Goal: Communication & Community: Answer question/provide support

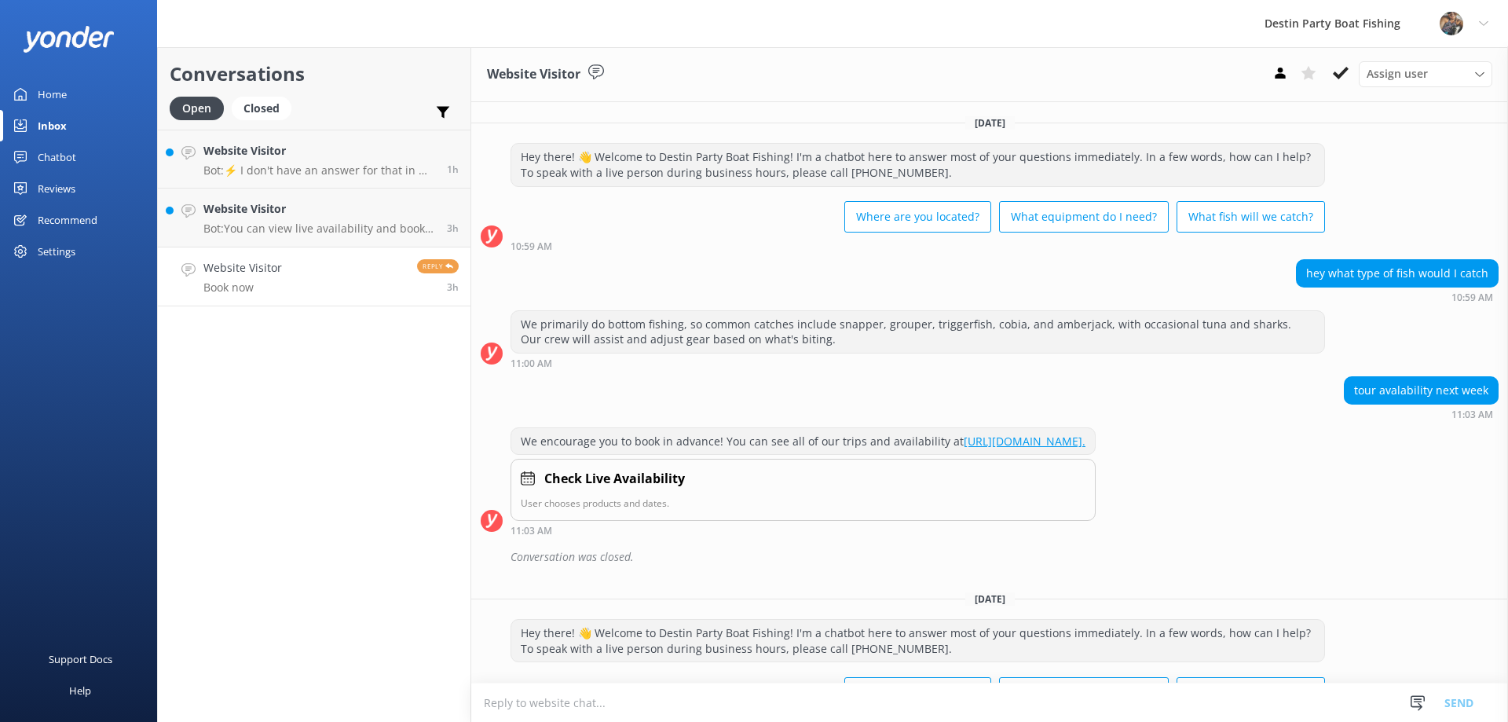
scroll to position [370, 0]
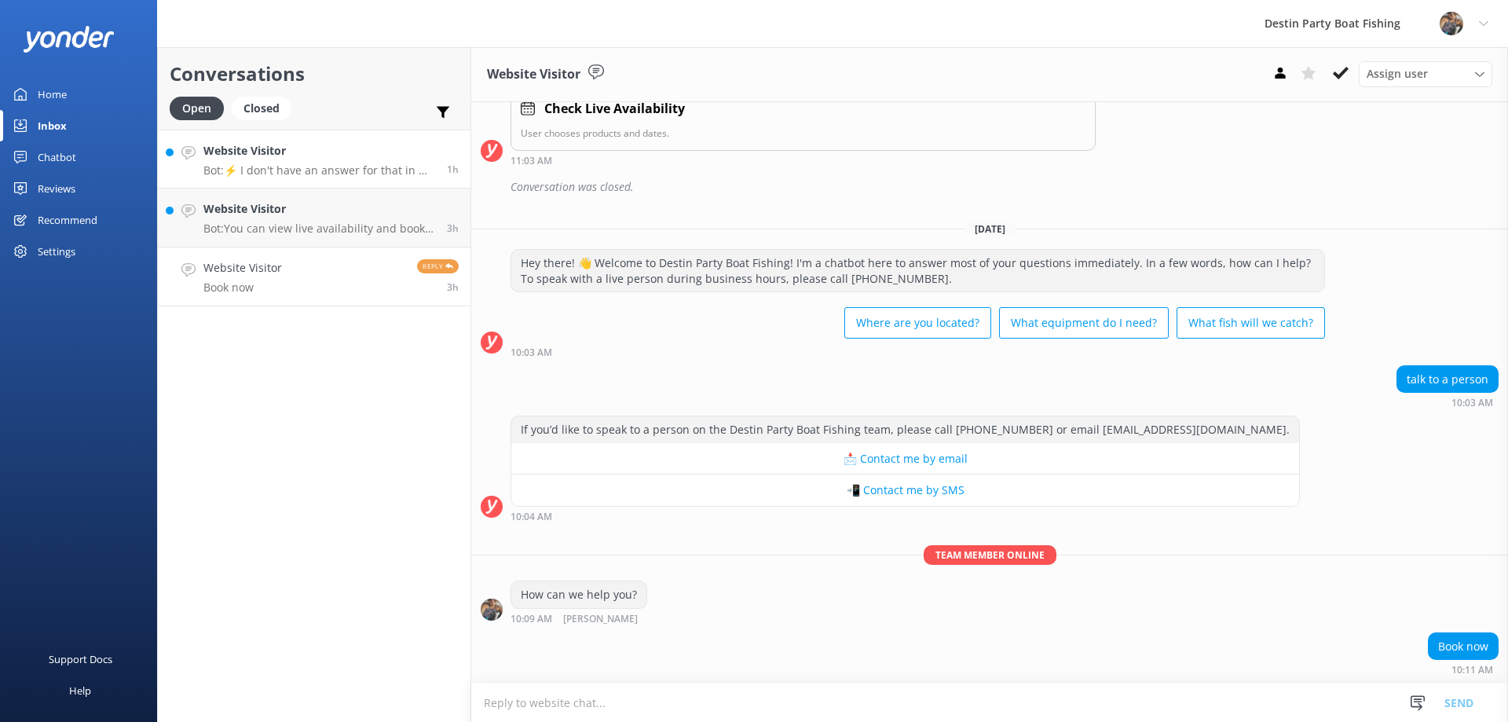
click at [221, 164] on p "Bot: ⚡ I don't have an answer for that in my knowledge base. Please try and rep…" at bounding box center [319, 170] width 232 height 14
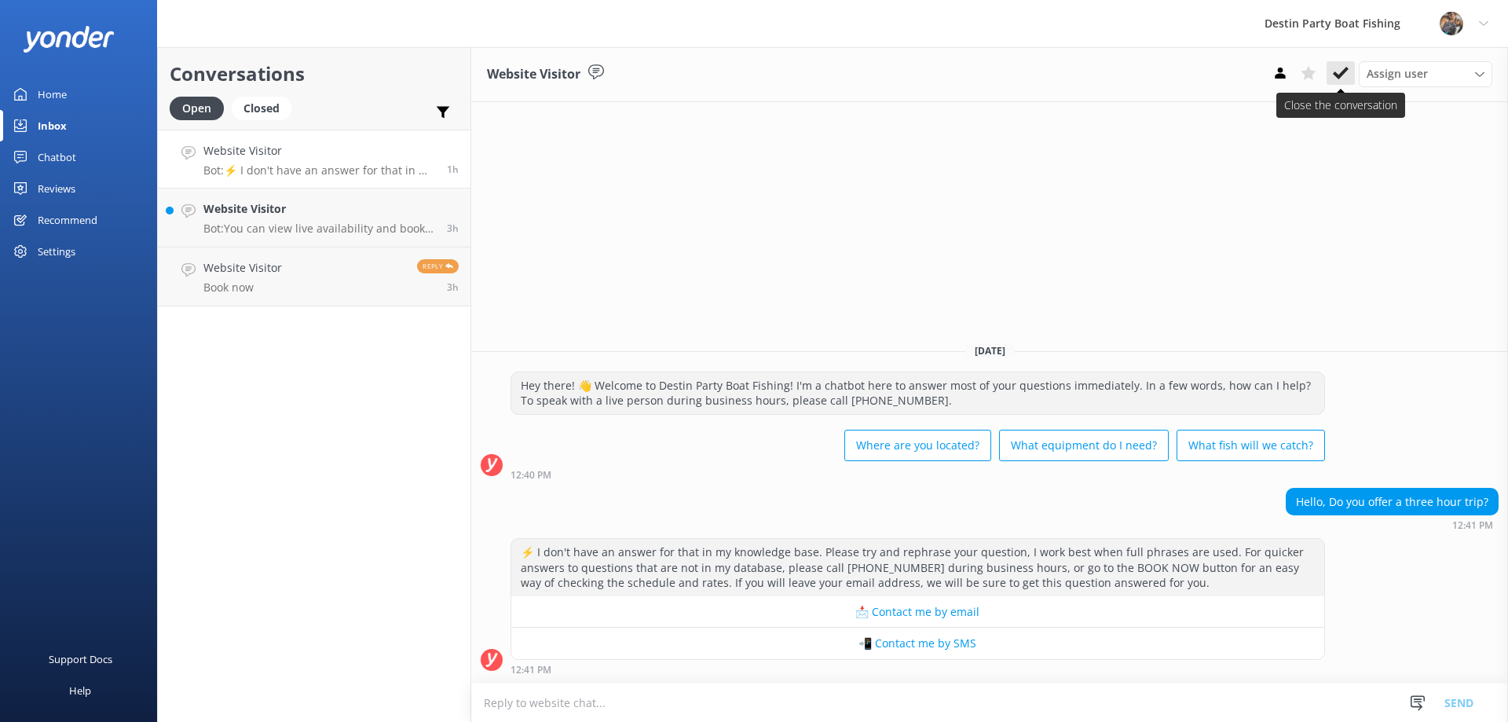
click at [1349, 79] on button at bounding box center [1340, 73] width 28 height 24
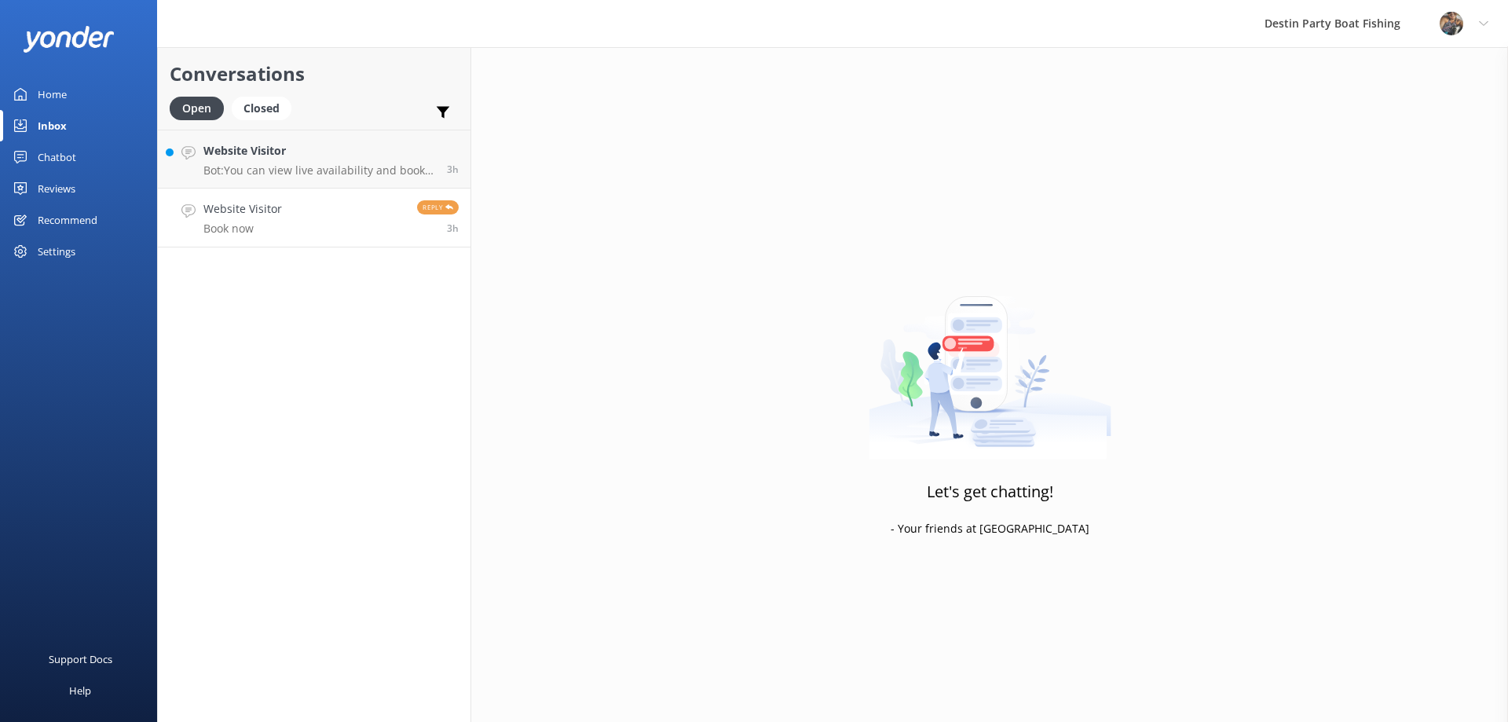
click at [360, 236] on link "Website Visitor Book now Reply 3h" at bounding box center [314, 217] width 313 height 59
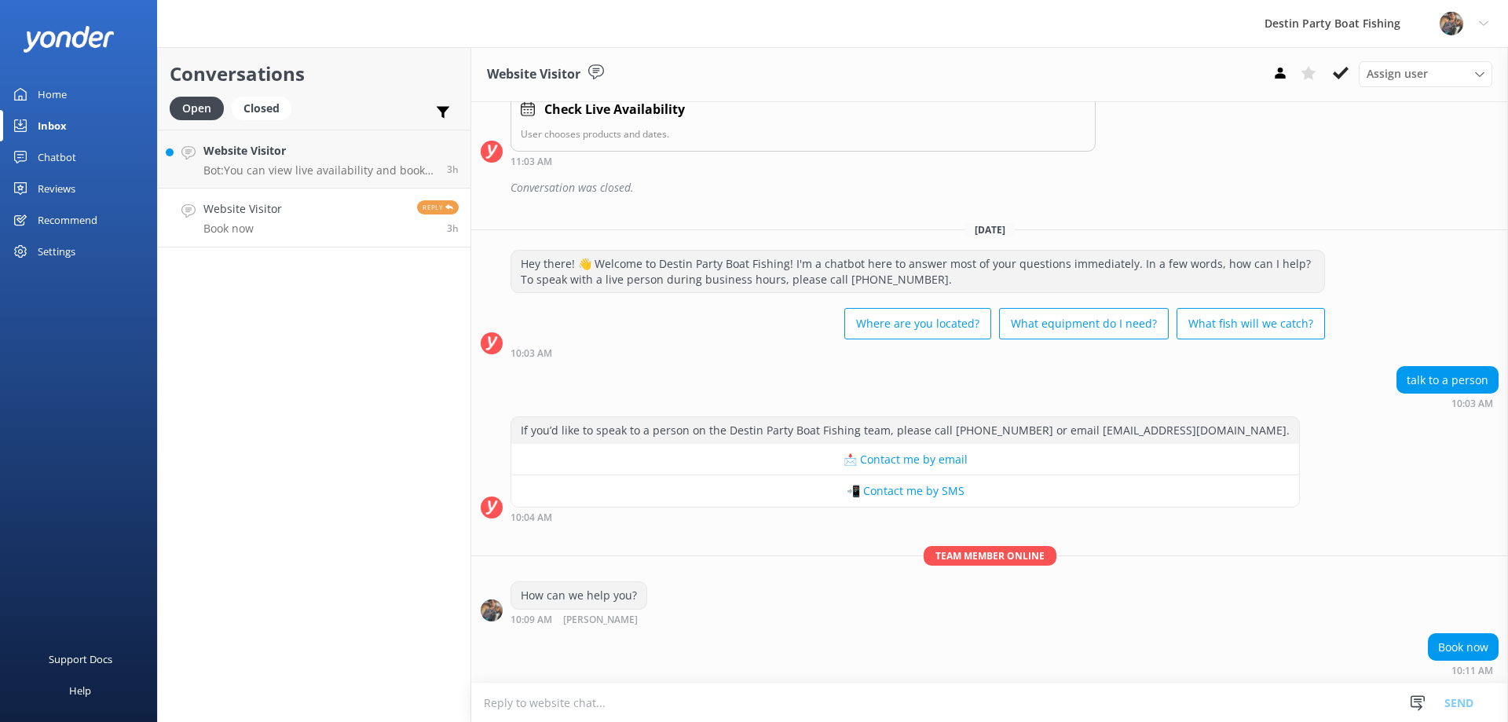
scroll to position [370, 0]
click at [385, 167] on p "Bot: You can view live availability and book your trip online at [URL][DOMAIN_N…" at bounding box center [319, 170] width 232 height 14
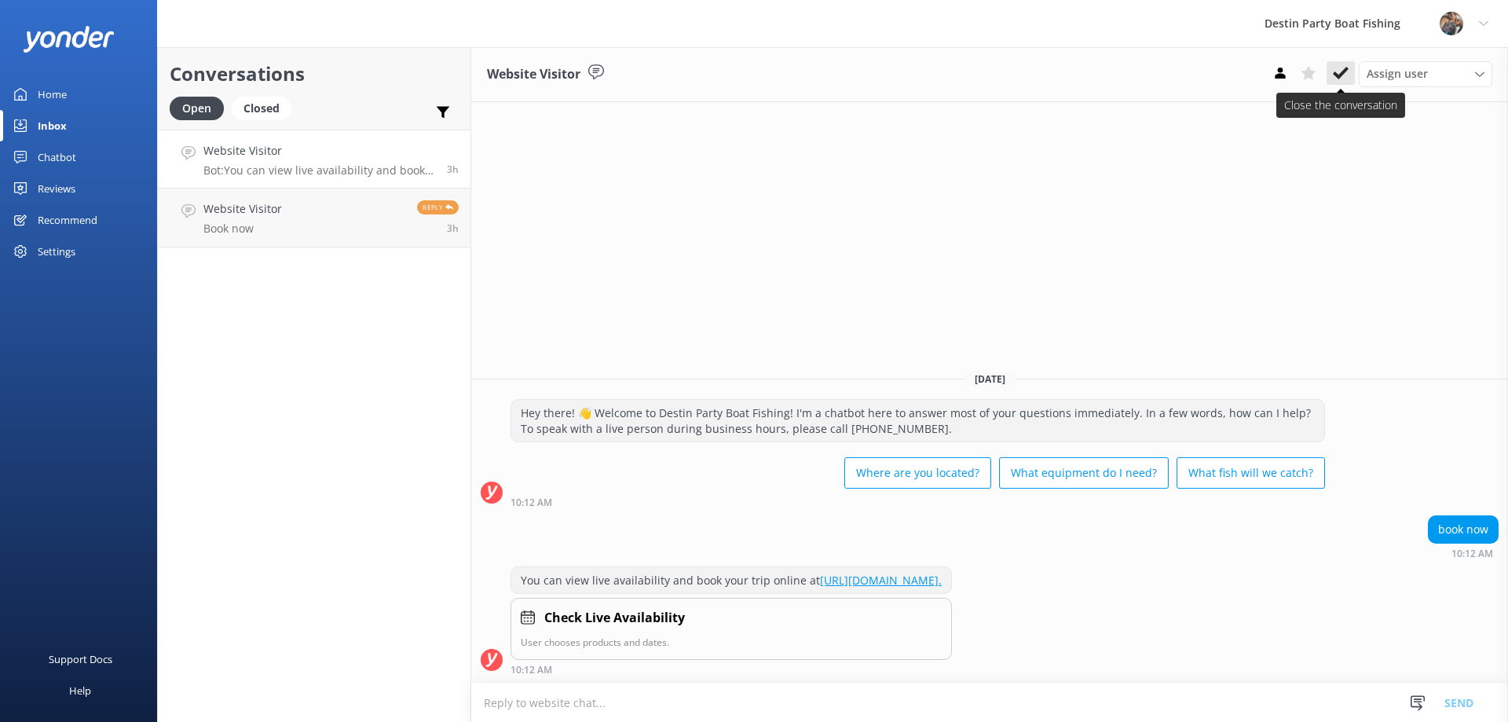
click at [1332, 68] on button at bounding box center [1340, 73] width 28 height 24
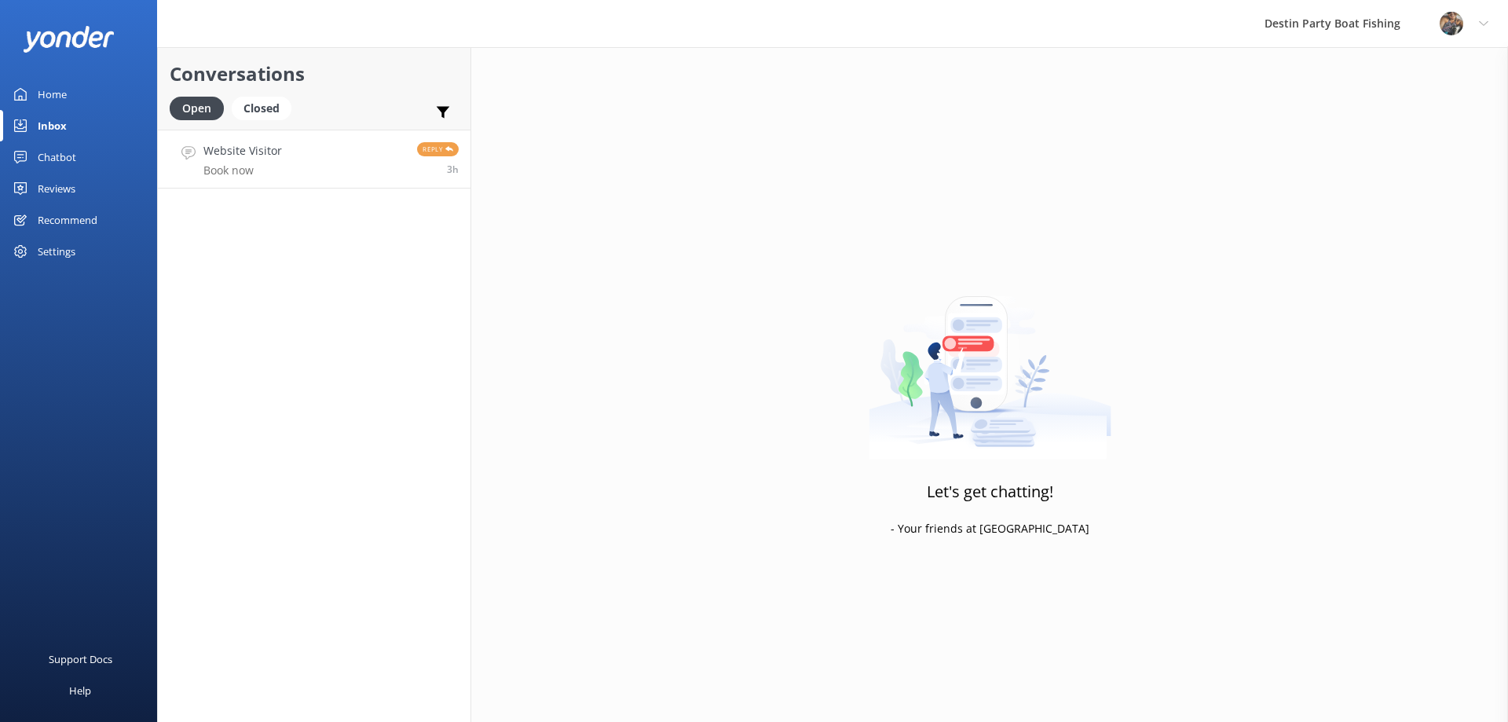
click at [393, 156] on link "Website Visitor Book now Reply 3h" at bounding box center [314, 159] width 313 height 59
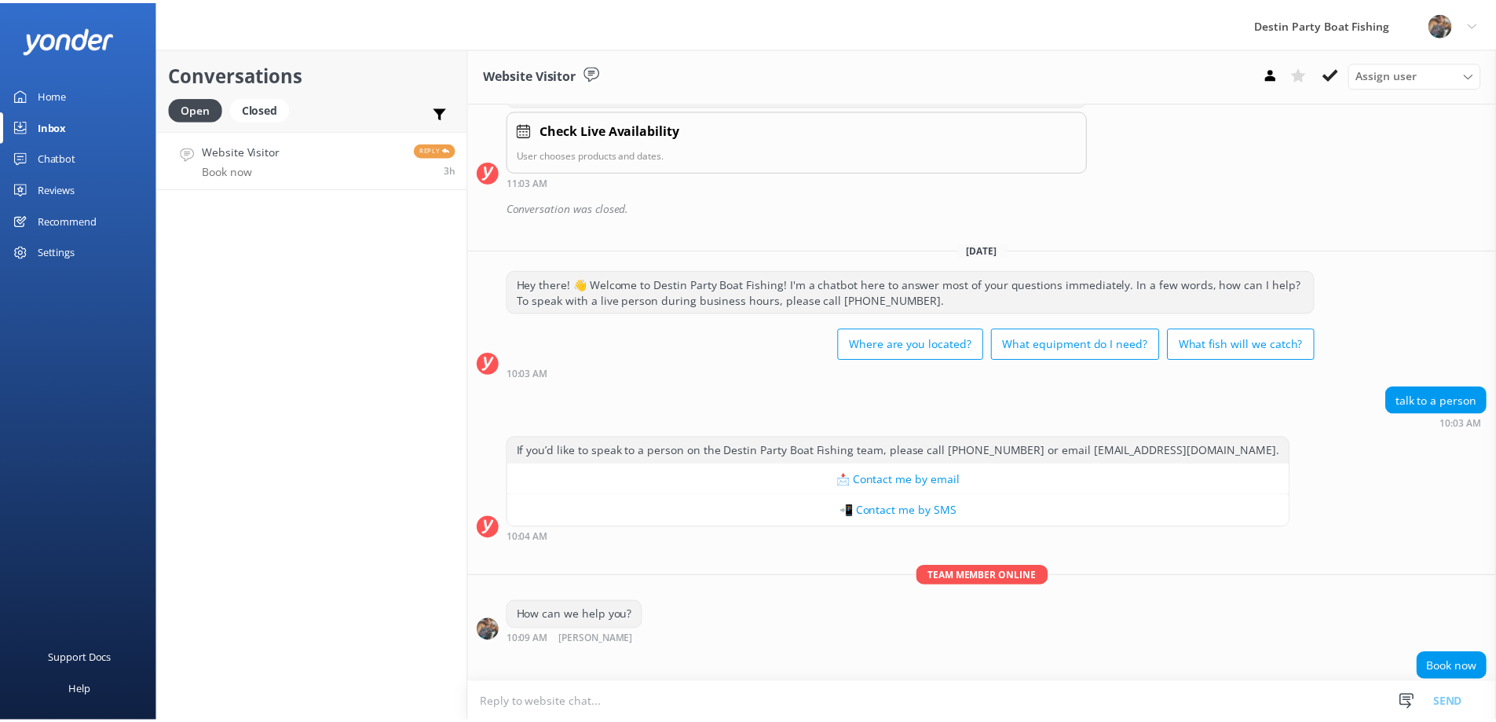
scroll to position [370, 0]
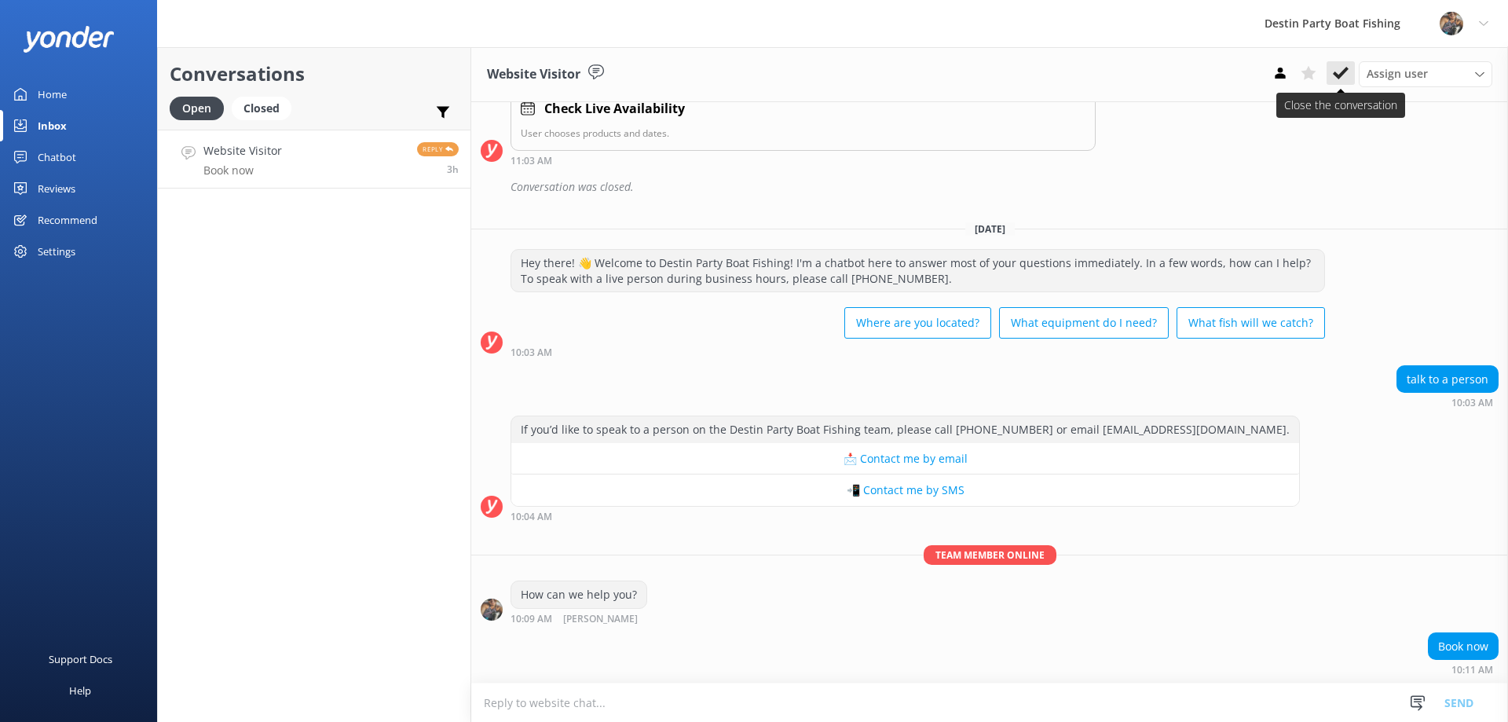
click at [1347, 76] on icon at bounding box center [1341, 73] width 16 height 16
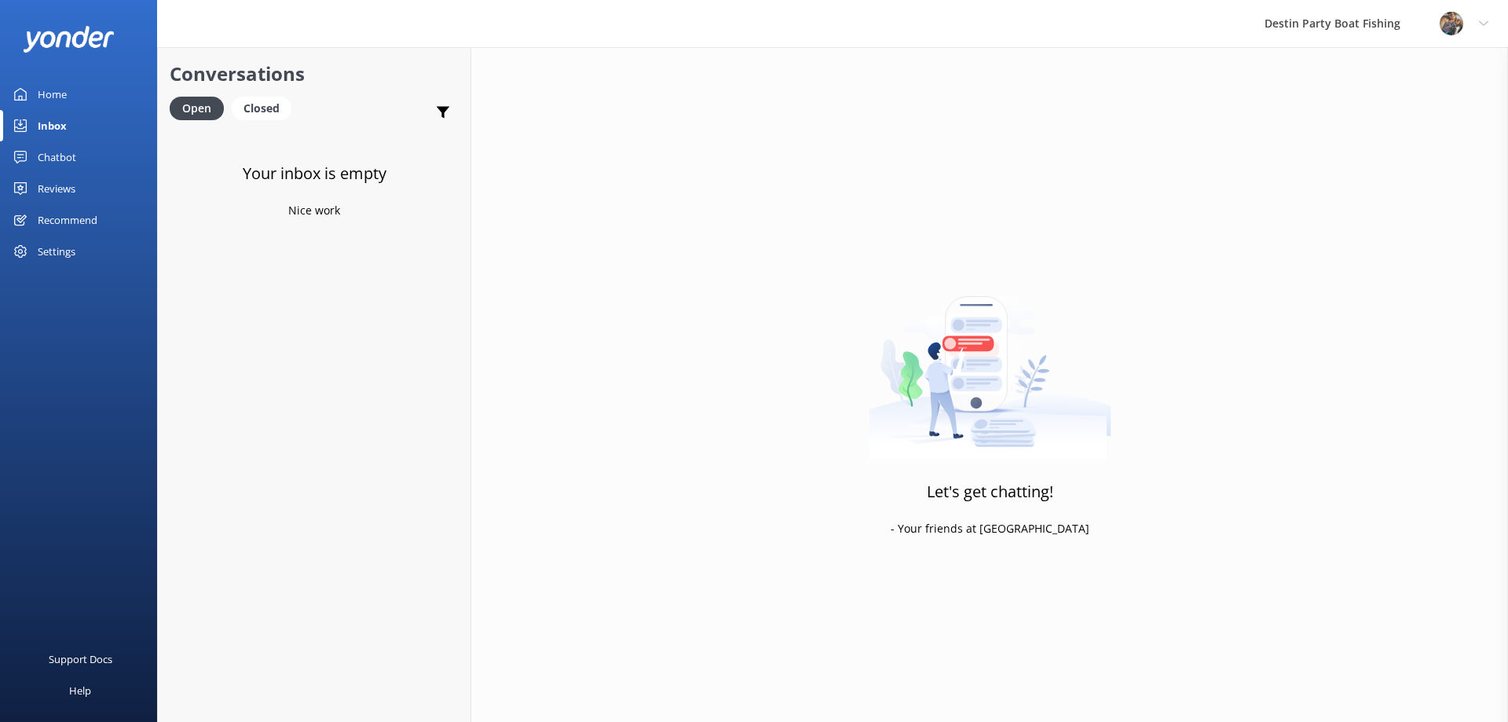
click at [44, 95] on div "Home" at bounding box center [52, 94] width 29 height 31
